Goal: Transaction & Acquisition: Purchase product/service

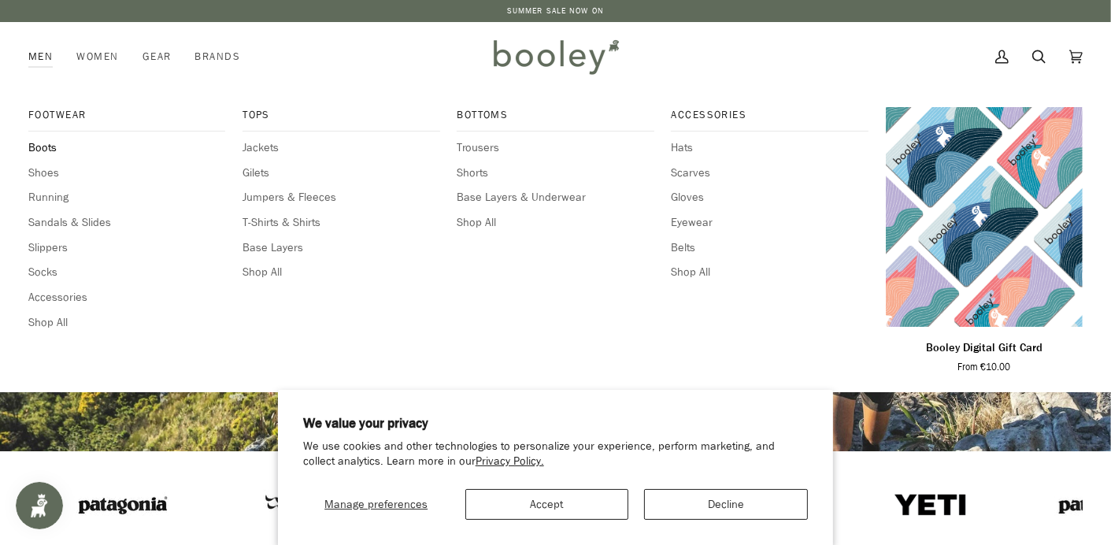
click at [47, 144] on span "Boots" at bounding box center [126, 147] width 197 height 17
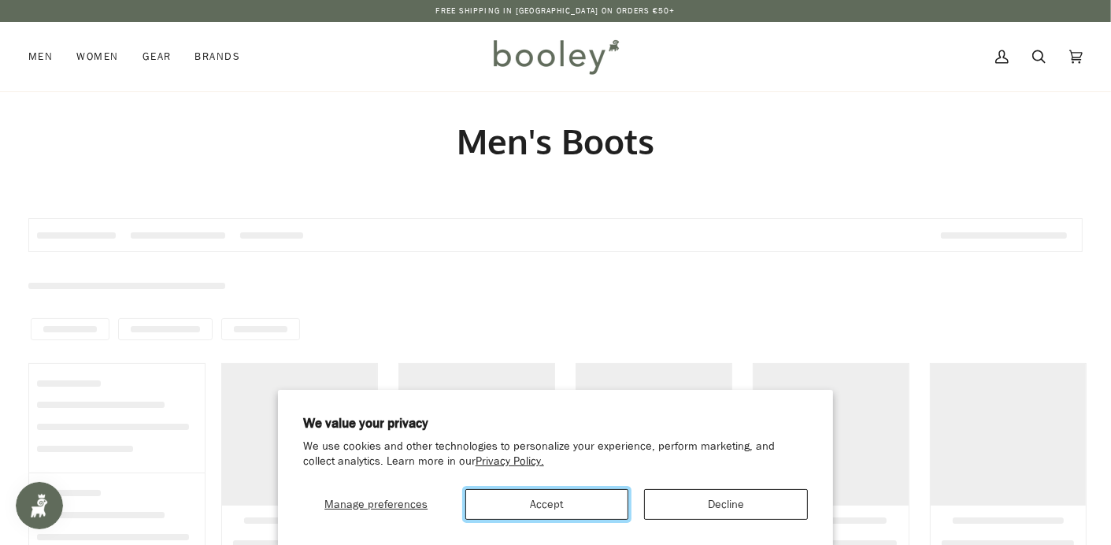
click at [552, 505] on button "Accept" at bounding box center [547, 504] width 164 height 31
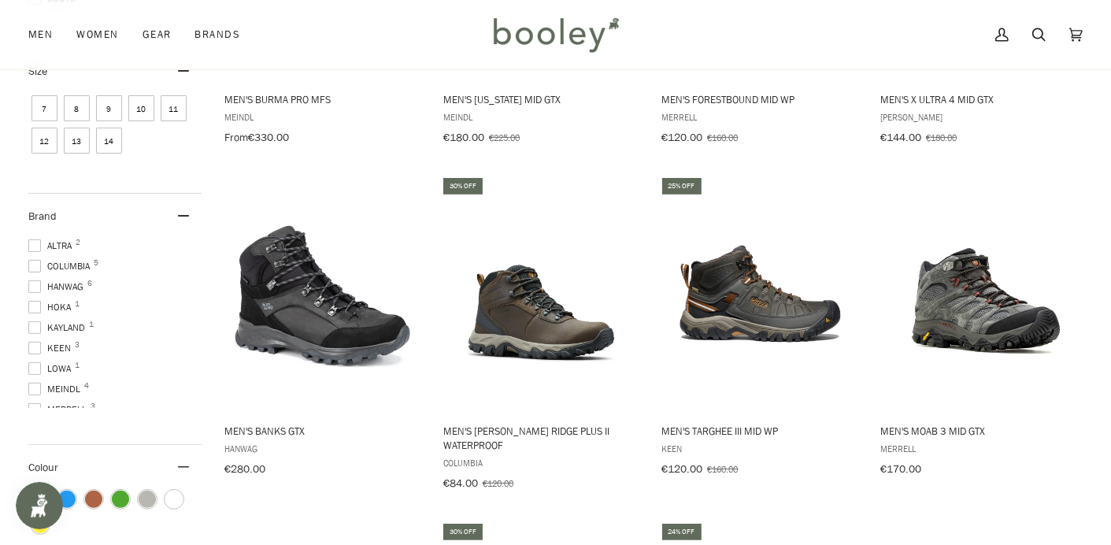
scroll to position [472, 0]
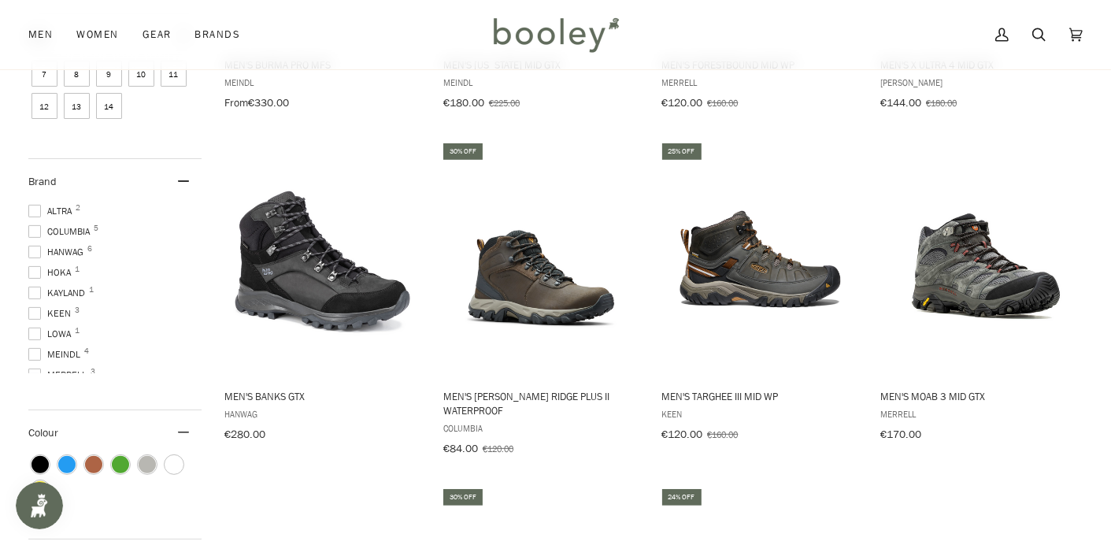
click at [35, 252] on span at bounding box center [34, 252] width 13 height 13
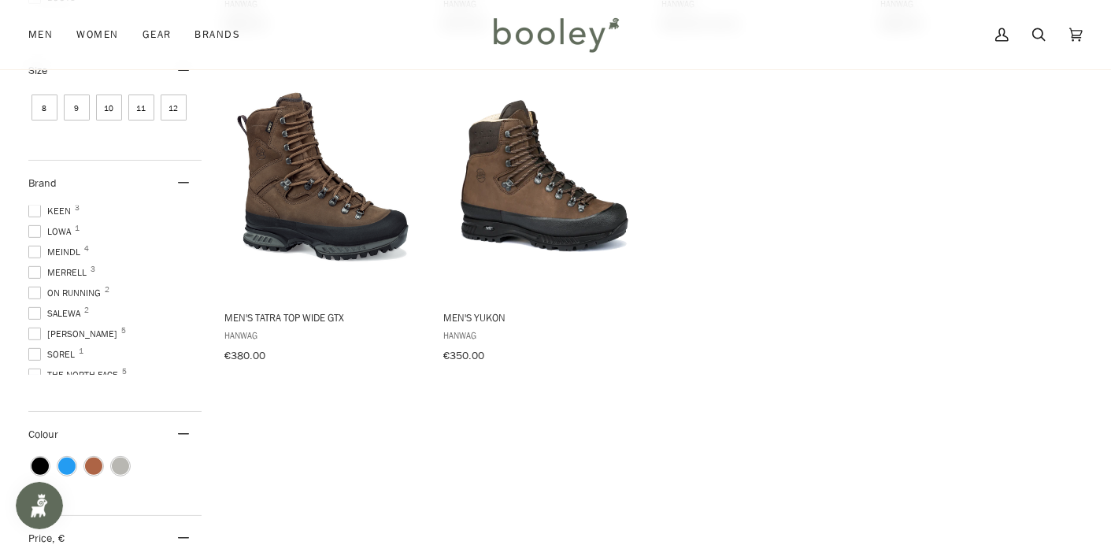
scroll to position [117, 0]
click at [33, 327] on span at bounding box center [34, 321] width 13 height 13
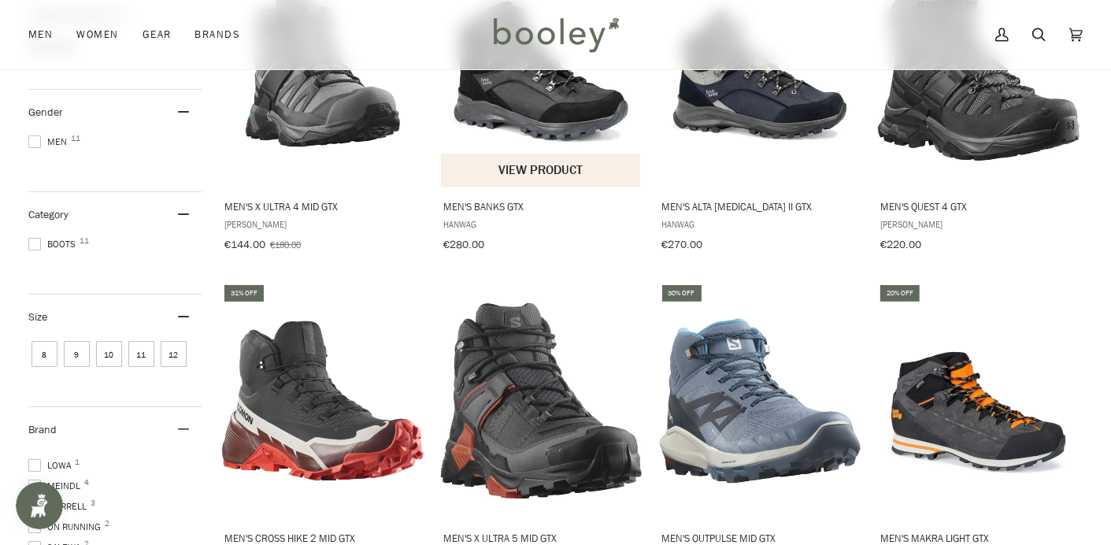
scroll to position [236, 0]
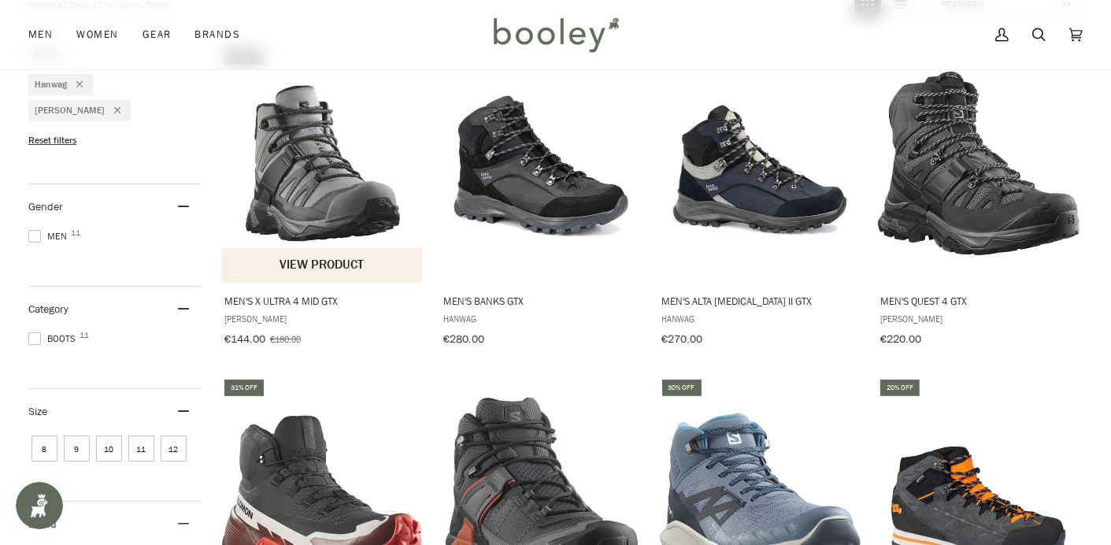
click at [320, 172] on img "Men's X Ultra 4 Mid GTX" at bounding box center [322, 163] width 201 height 201
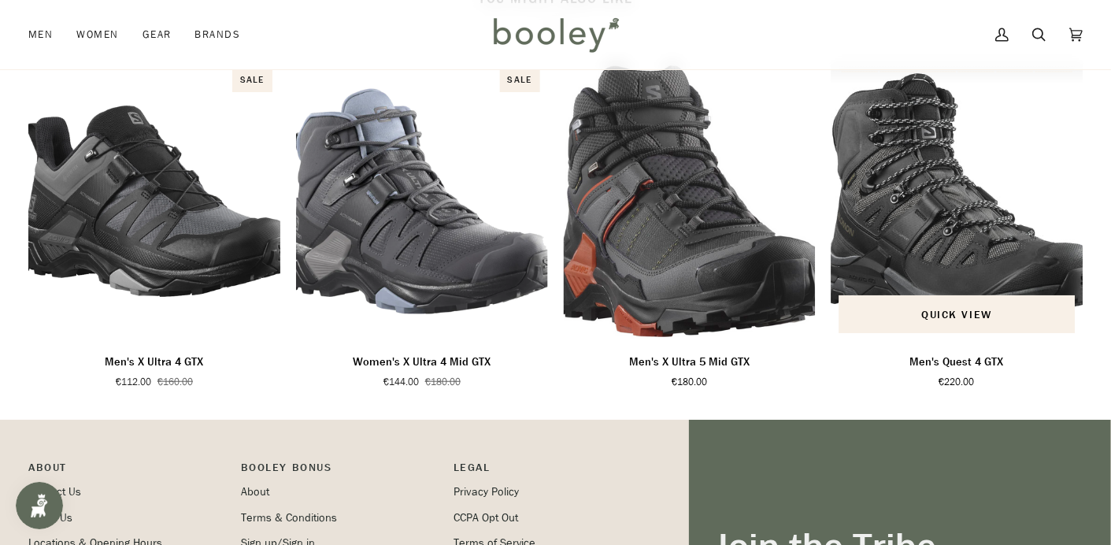
scroll to position [1023, 0]
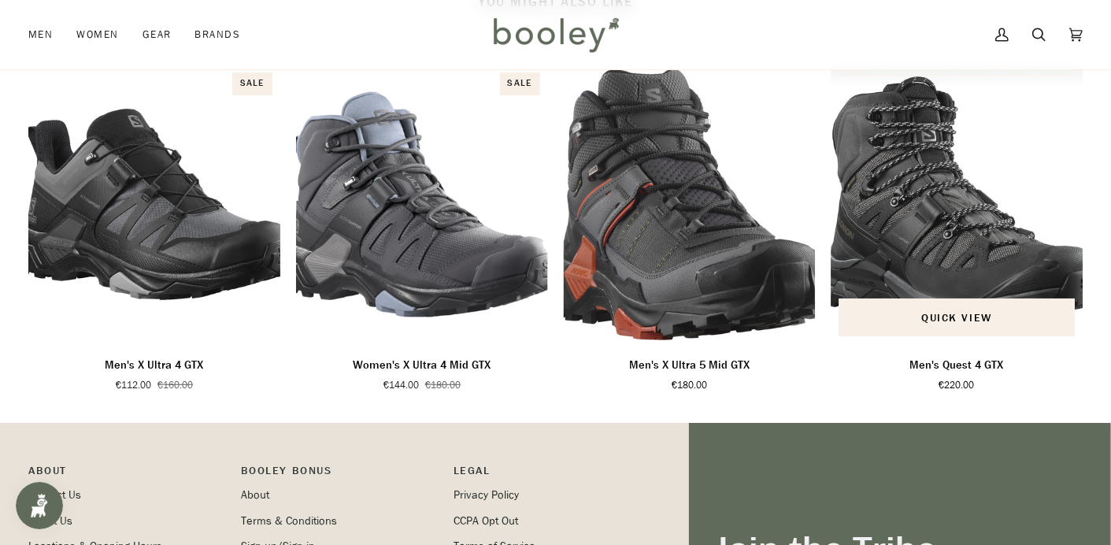
click at [929, 269] on img "Men's Quest 4 GTX" at bounding box center [957, 204] width 252 height 279
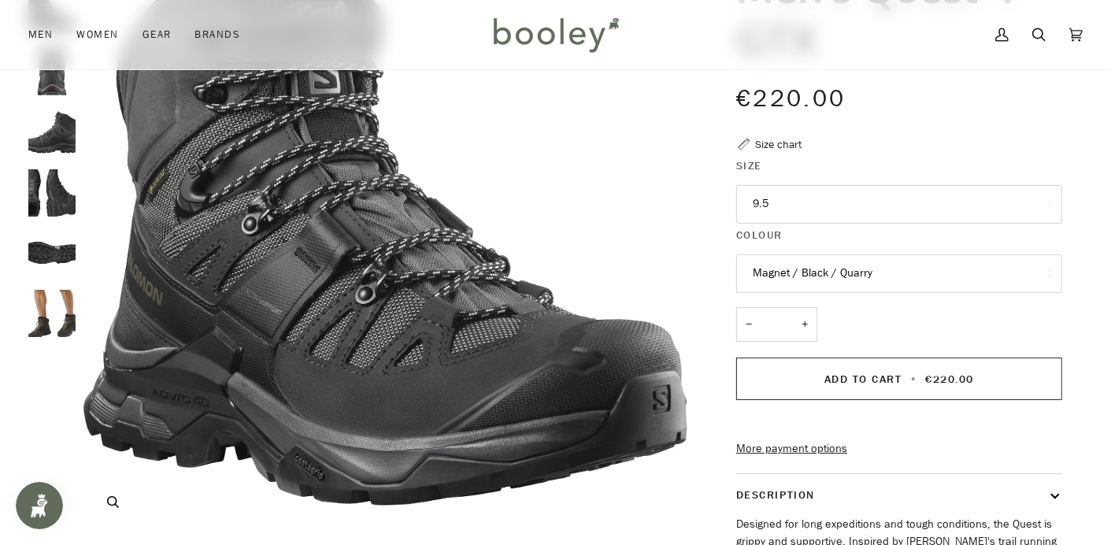
scroll to position [79, 0]
